Goal: Information Seeking & Learning: Learn about a topic

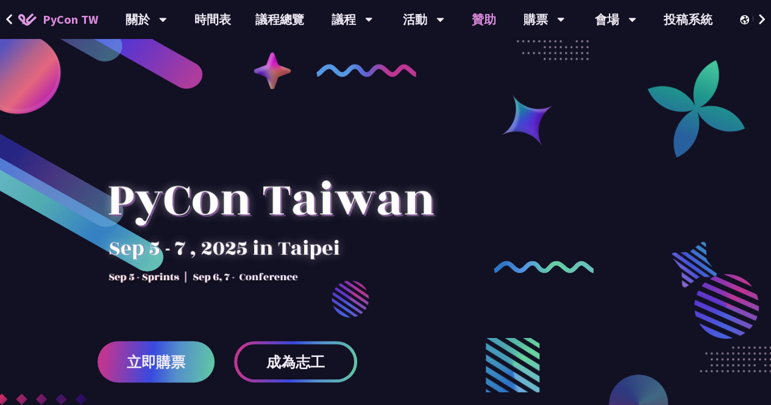
click at [495, 28] on link "贊助" at bounding box center [483, 19] width 49 height 39
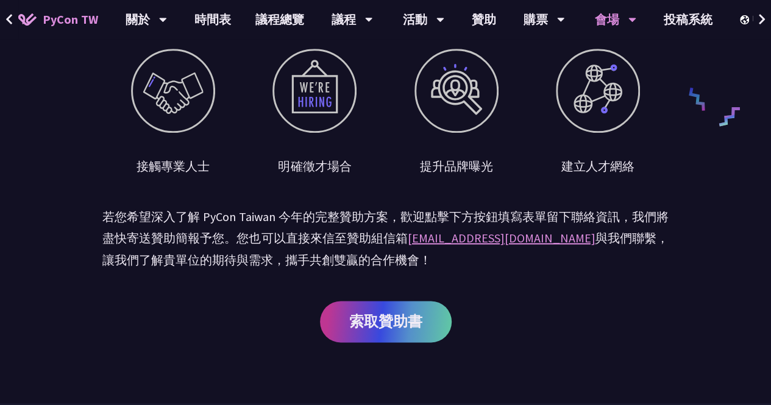
scroll to position [581, 0]
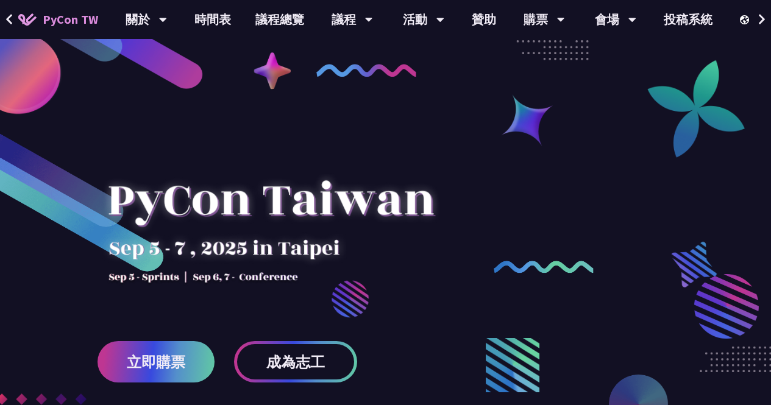
scroll to position [339, 0]
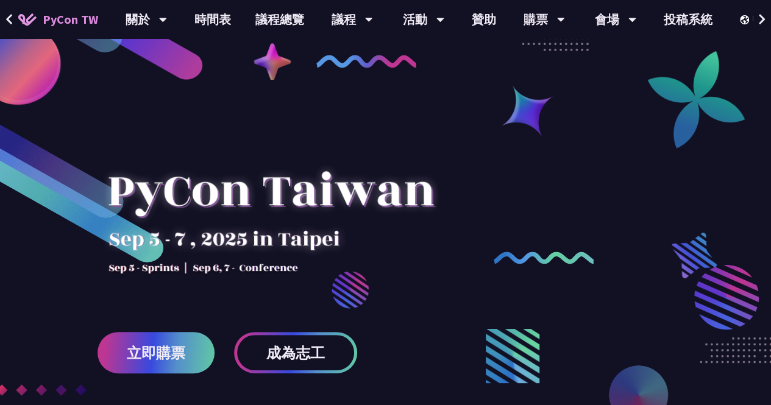
click at [151, 173] on div at bounding box center [271, 210] width 347 height 171
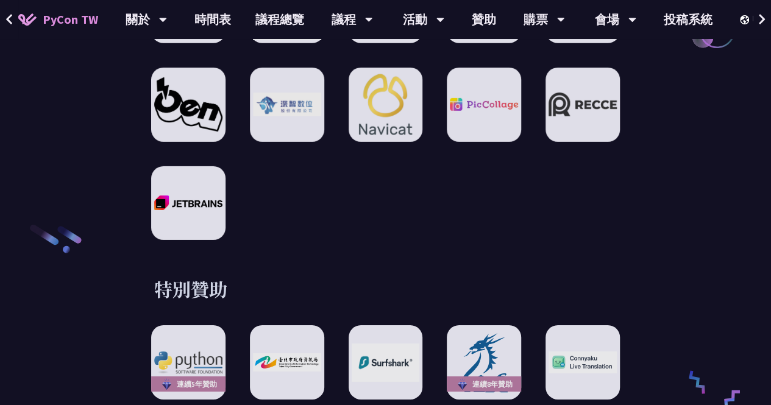
scroll to position [1867, 0]
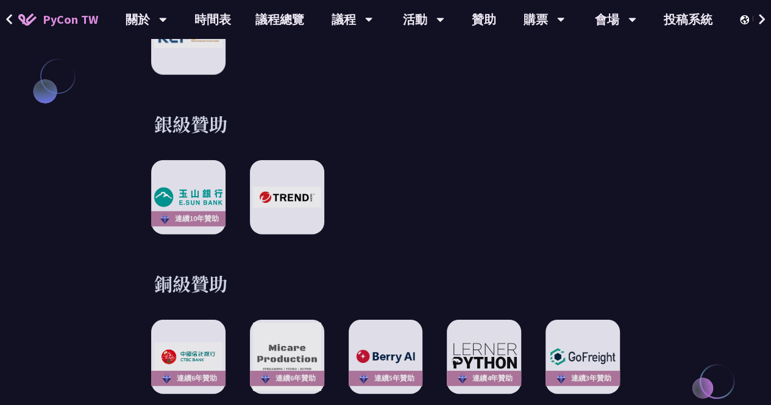
scroll to position [1477, 0]
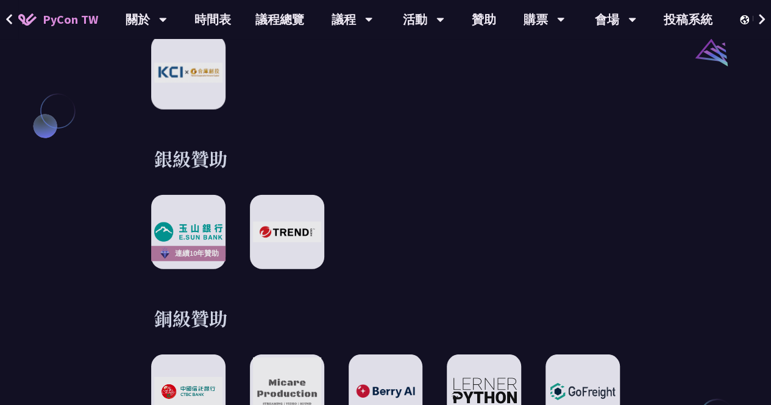
click at [659, 236] on div "銀級贊助 連續[DATE]贊助" at bounding box center [385, 207] width 566 height 123
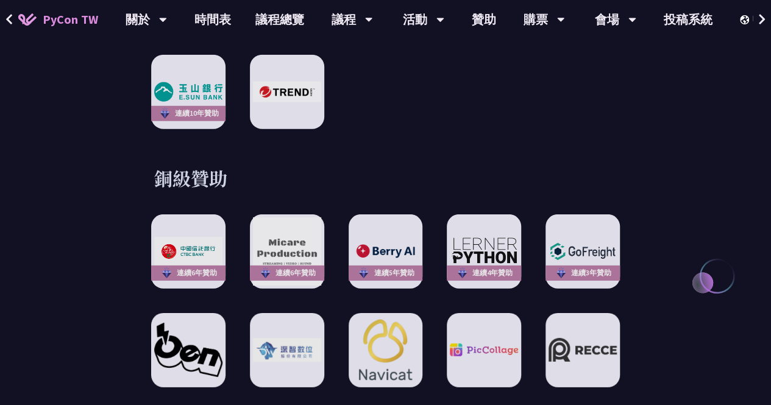
scroll to position [1616, 0]
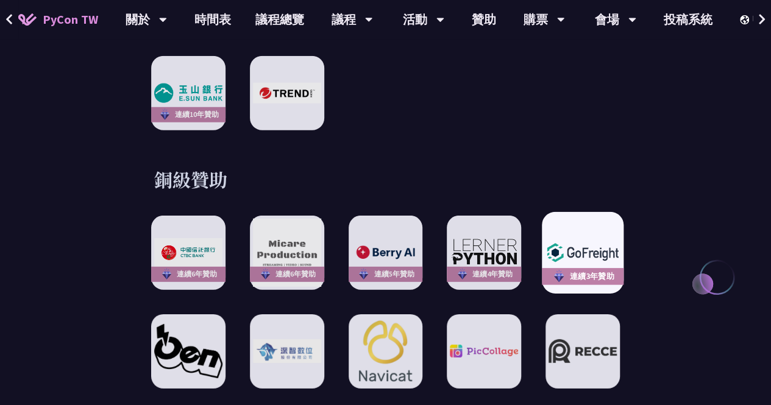
click at [581, 239] on img at bounding box center [582, 252] width 75 height 27
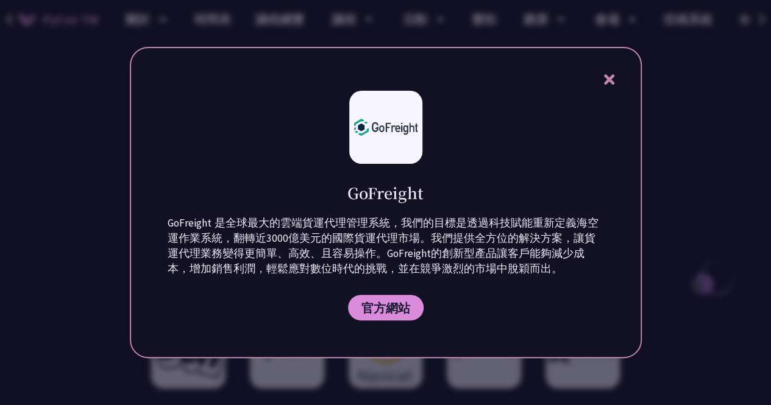
click at [611, 81] on icon at bounding box center [609, 79] width 10 height 10
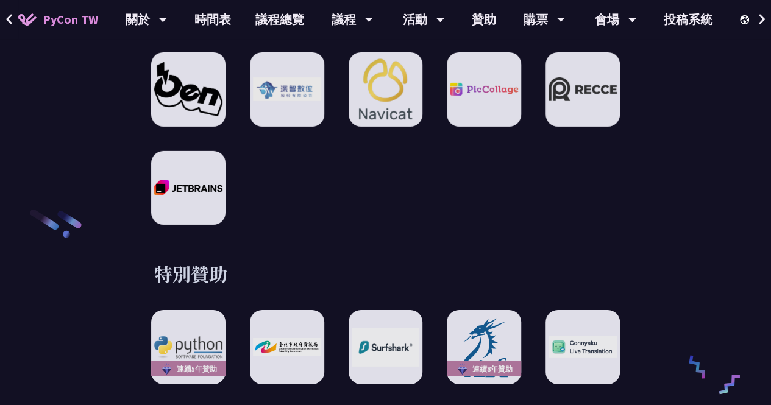
scroll to position [1878, 0]
